Goal: Task Accomplishment & Management: Manage account settings

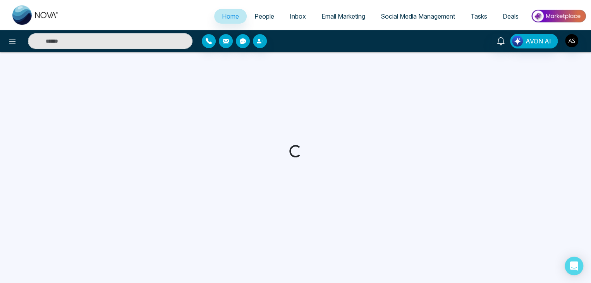
select select "*"
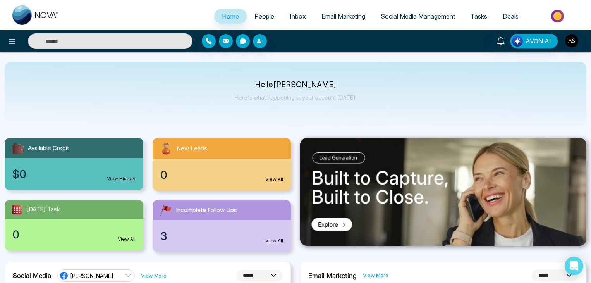
select select "*"
click at [165, 77] on div "Hello [PERSON_NAME] Here's what happening in your account [DATE]." at bounding box center [296, 94] width 582 height 64
